Goal: Navigation & Orientation: Find specific page/section

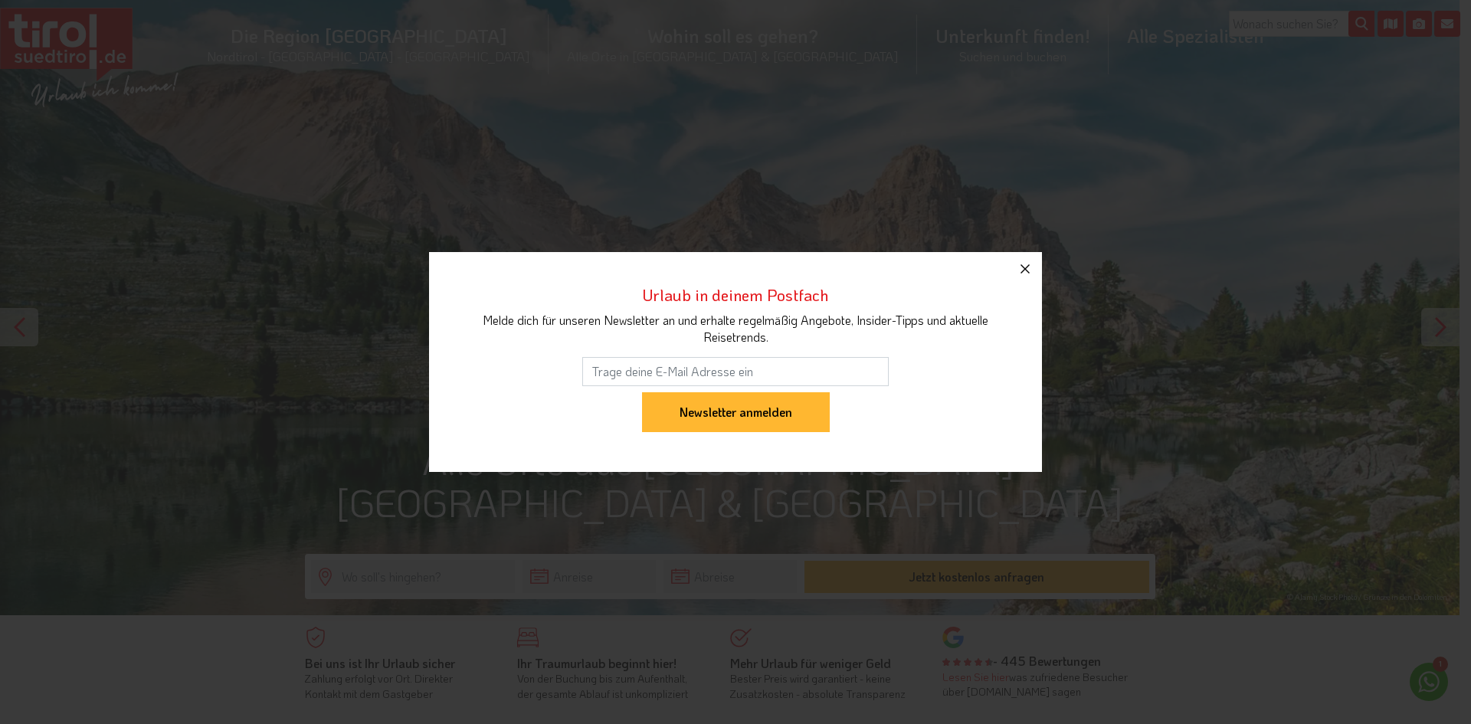
click at [1029, 268] on icon "button" at bounding box center [1025, 269] width 18 height 18
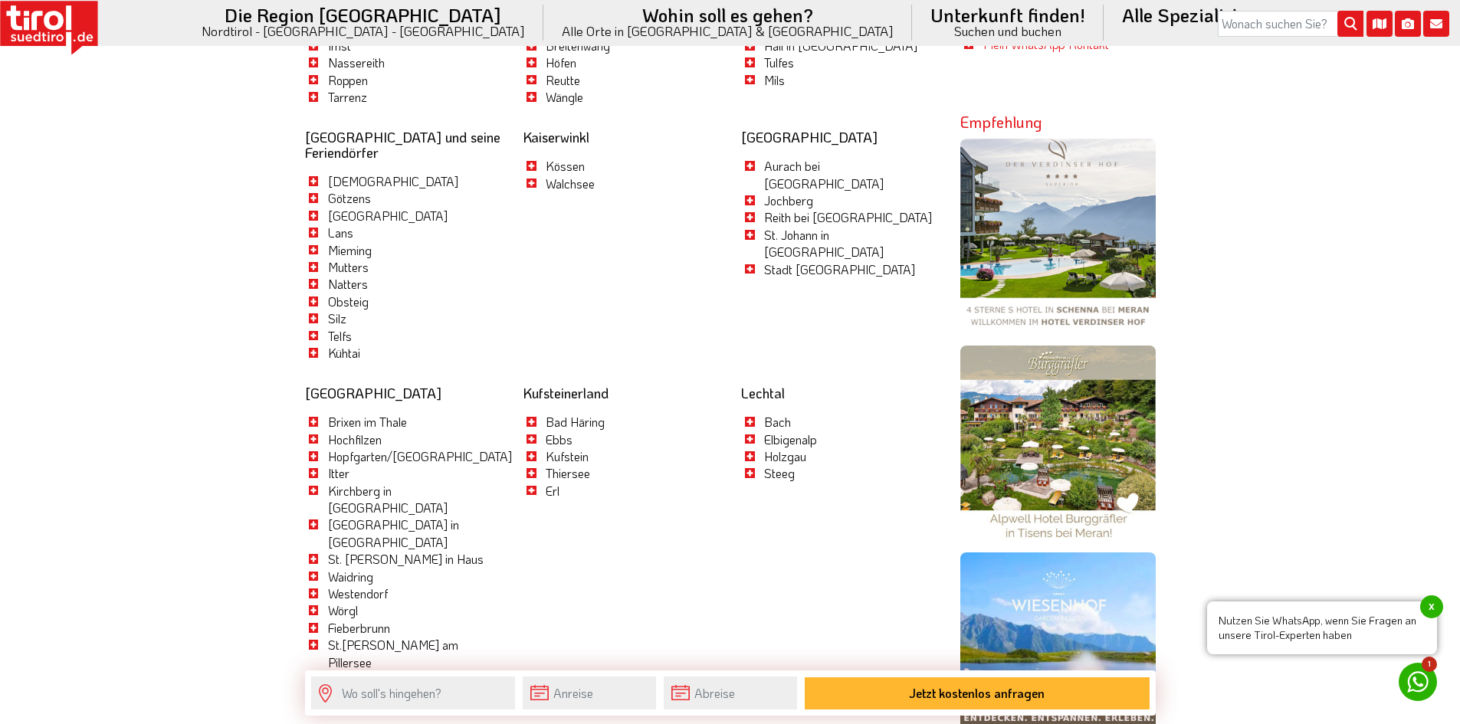
scroll to position [1359, 0]
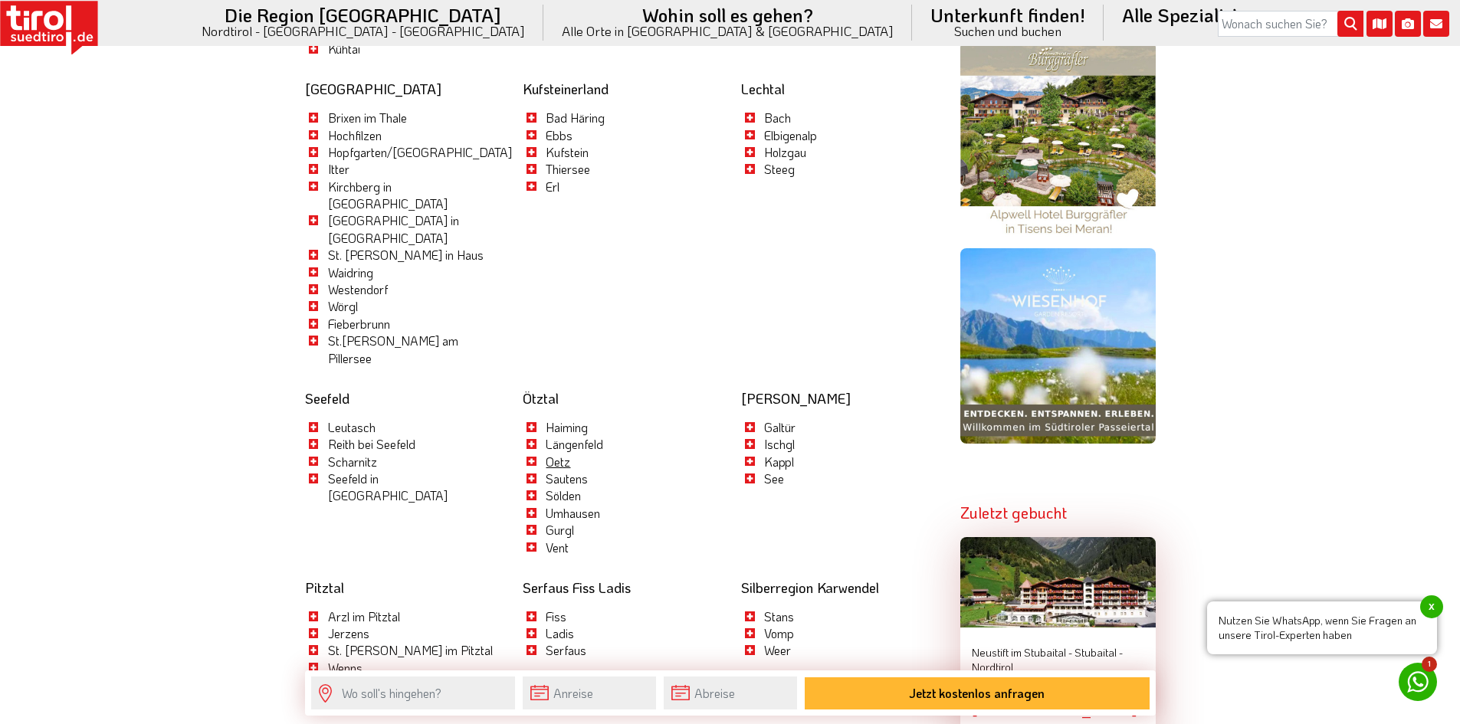
click at [567, 454] on link "Oetz" at bounding box center [558, 462] width 25 height 16
